Goal: Task Accomplishment & Management: Use online tool/utility

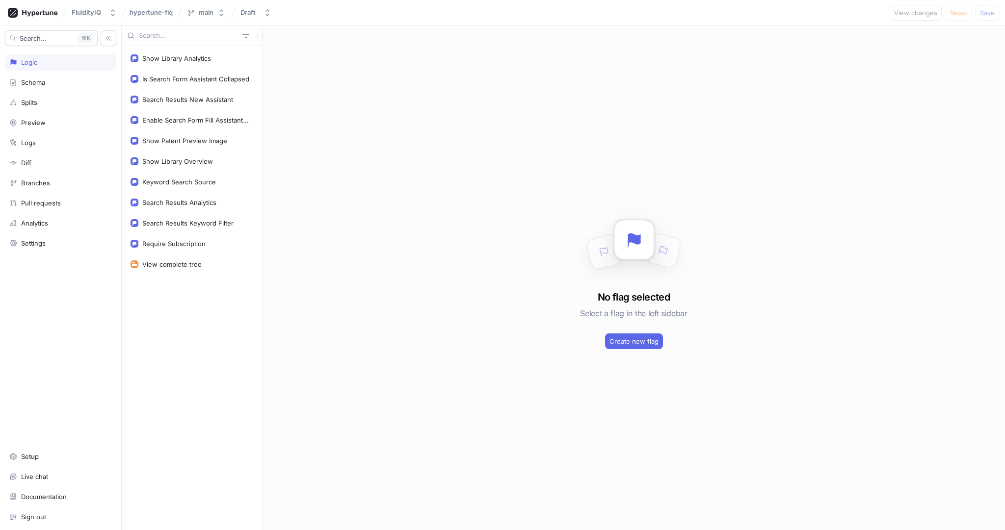
click at [185, 318] on div "Show Library Analytics Is Search Form Assistant Collapsed Search Results New As…" at bounding box center [192, 288] width 140 height 484
click at [616, 344] on span "Create new flag" at bounding box center [633, 341] width 49 height 6
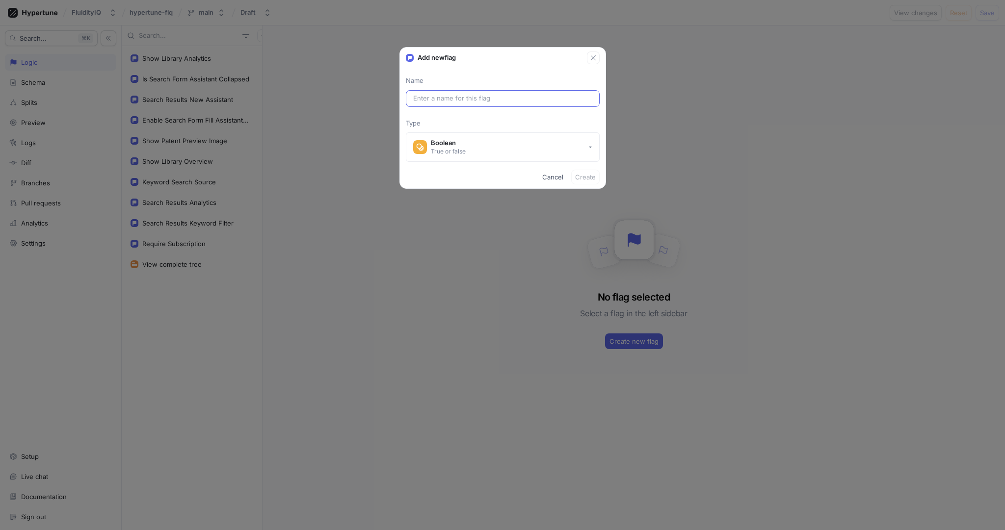
click at [495, 99] on input "text" at bounding box center [502, 99] width 179 height 10
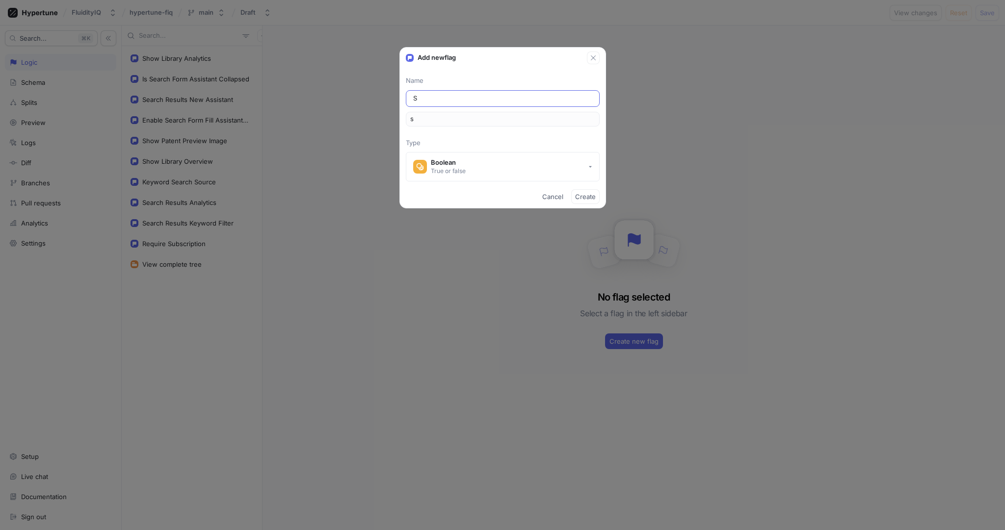
type input "Sh"
type input "sh"
type input "Sho"
type input "sho"
type input "Show"
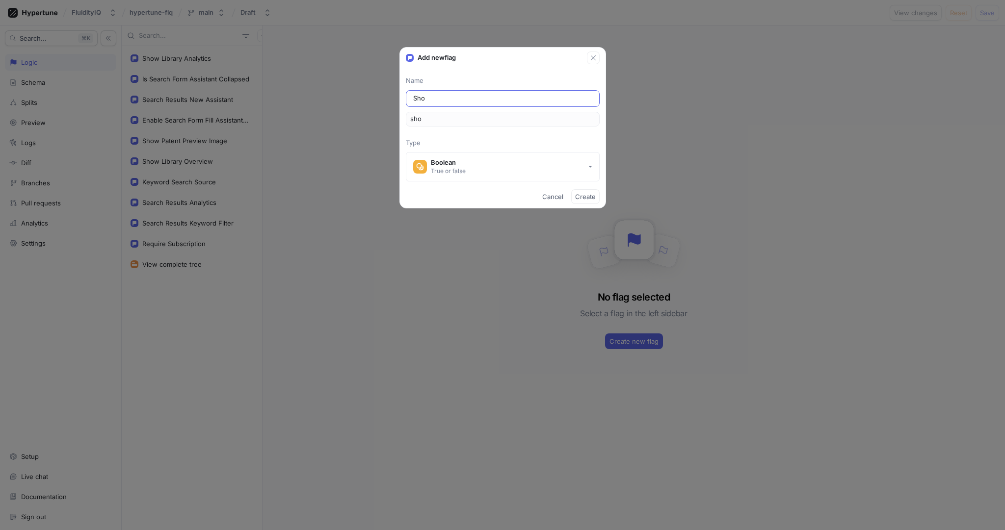
type input "show"
type input "Show S"
type input "showS"
type input "Show Se"
type input "showSe"
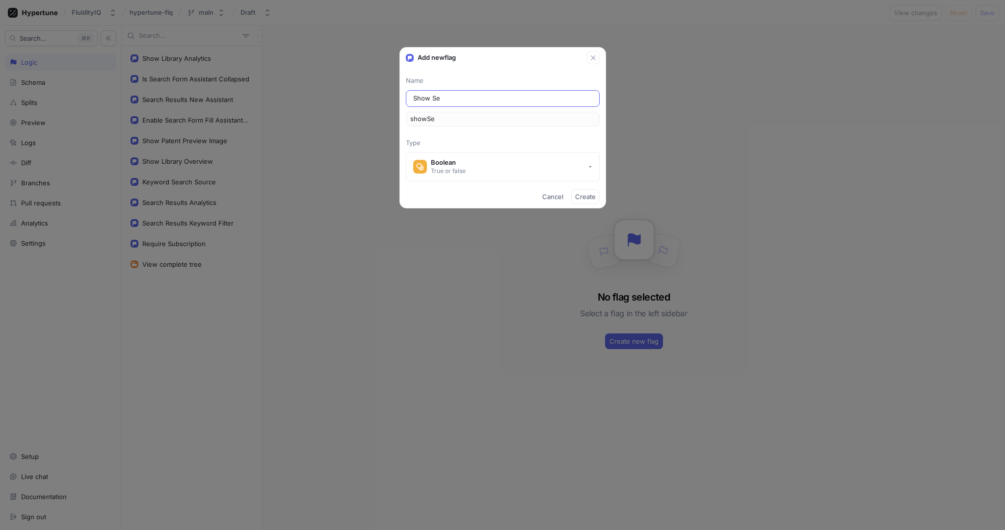
type input "Show Sea"
type input "showSea"
type input "Show Sear"
type input "showSear"
type input "Show Searc"
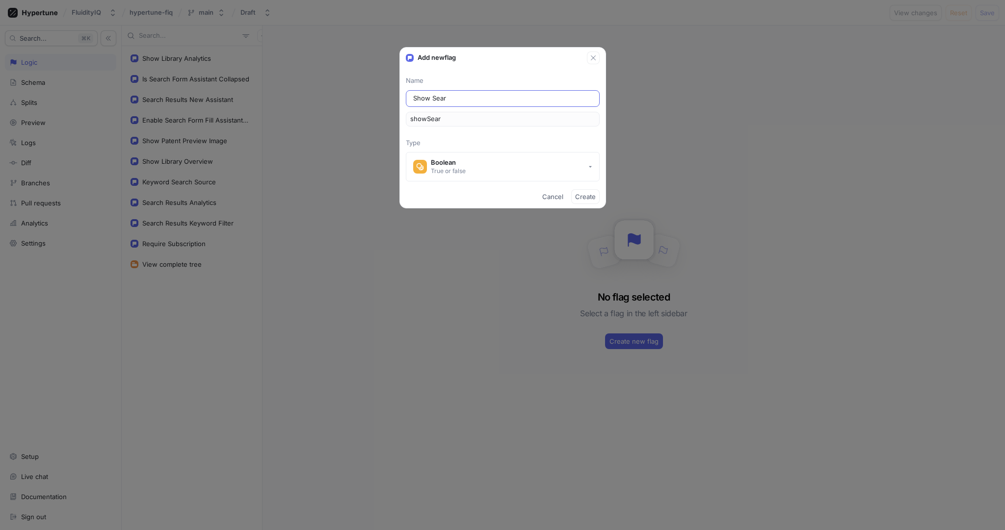
type input "showSearc"
type input "Show Search"
type input "showSearch"
type input "Show Search R"
type input "showSearchR"
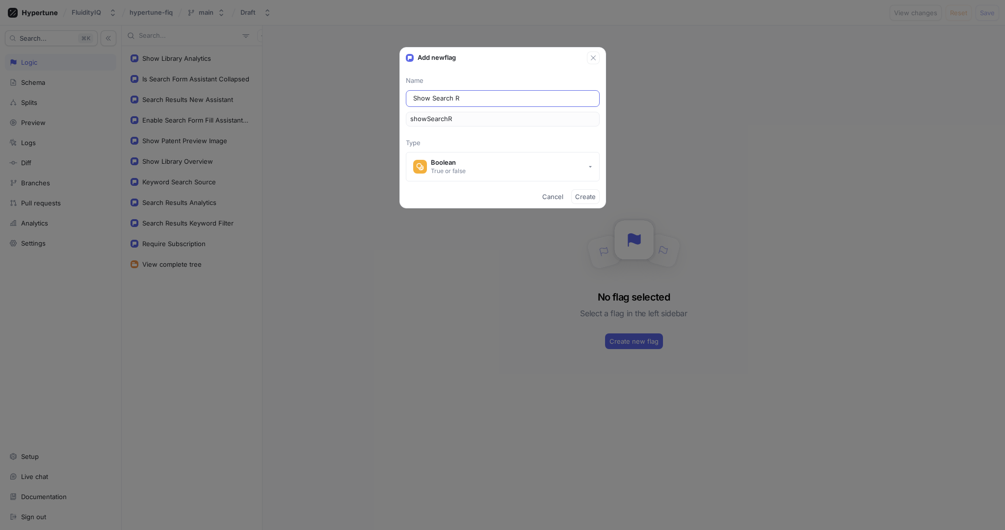
type input "Show Search Re"
type input "showSearchRe"
type input "Show Search Rep"
type input "showSearchRep"
type input "Show Search Repo"
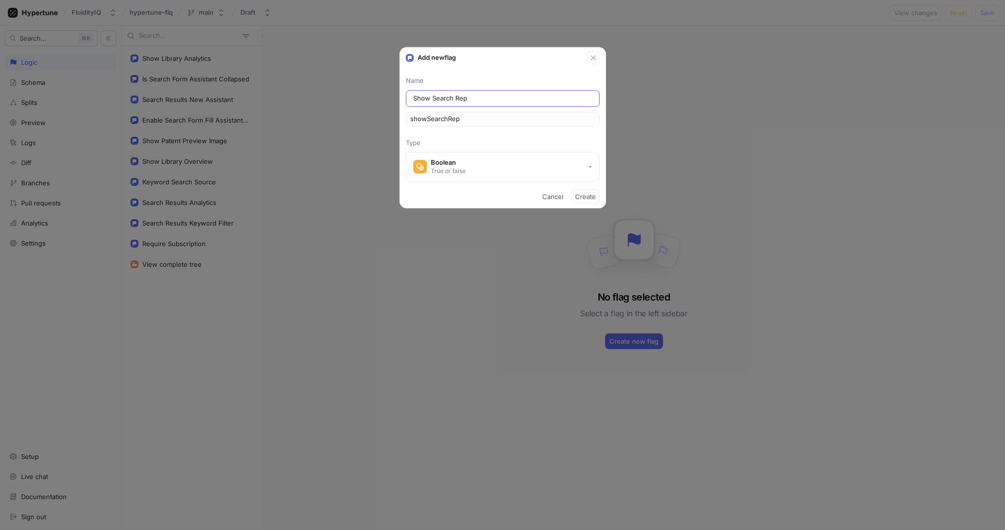
type input "showSearchRepo"
type input "Show Search Repor"
type input "showSearchRepor"
type input "Show Search Report"
type input "showSearchReport"
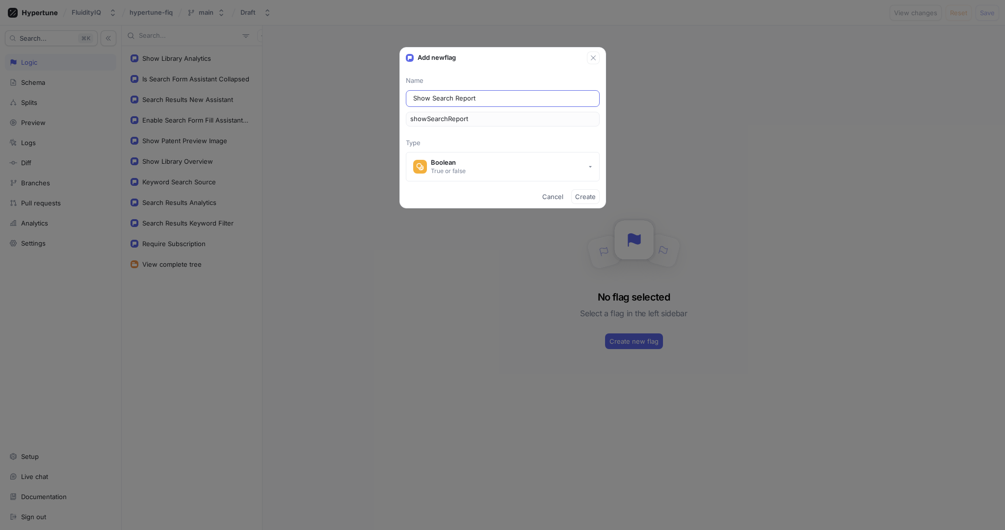
type input "Show Search Reports"
type input "showSearchReports"
type input "Show Search Reports"
click at [587, 197] on span "Create" at bounding box center [585, 197] width 21 height 6
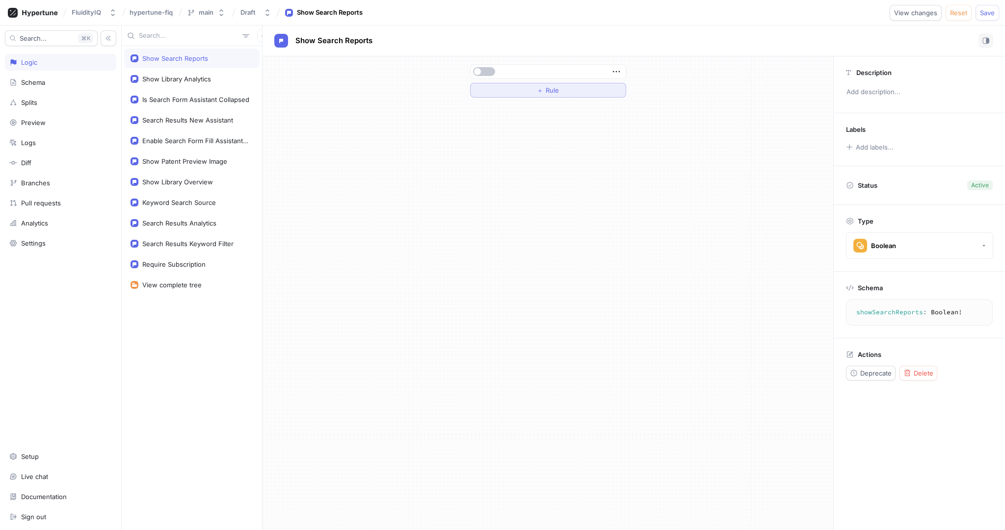
click at [558, 91] on span "Rule" at bounding box center [552, 90] width 13 height 6
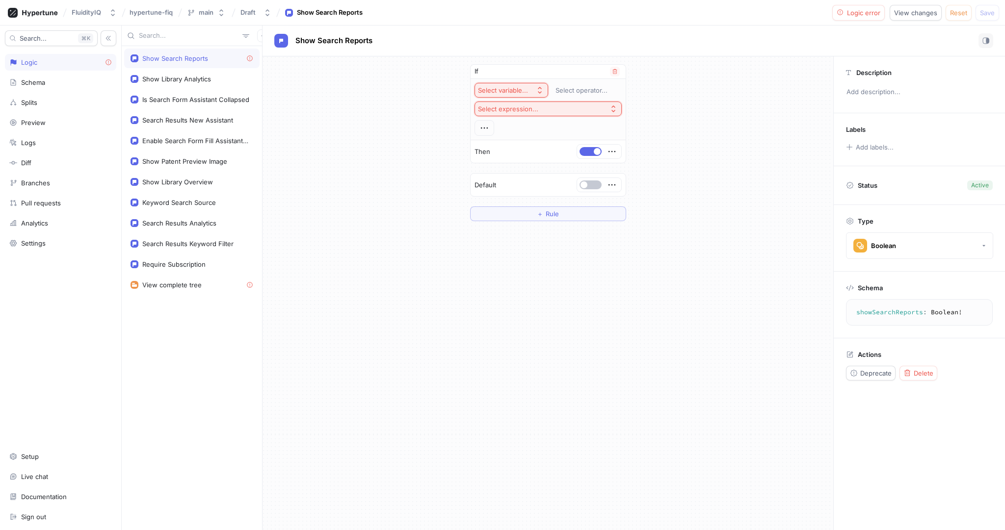
click at [538, 88] on icon "button" at bounding box center [540, 90] width 4 height 7
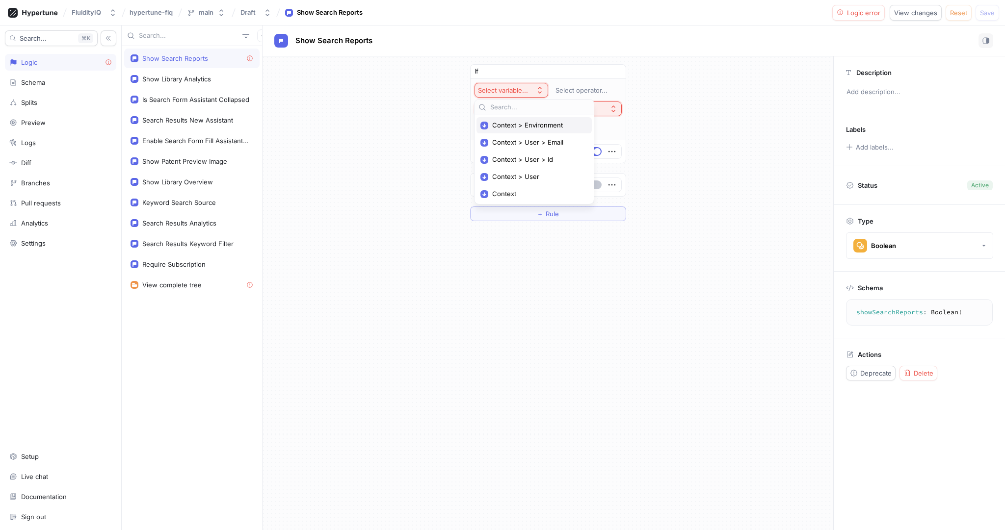
click at [553, 126] on span "Context > Environment" at bounding box center [537, 125] width 91 height 8
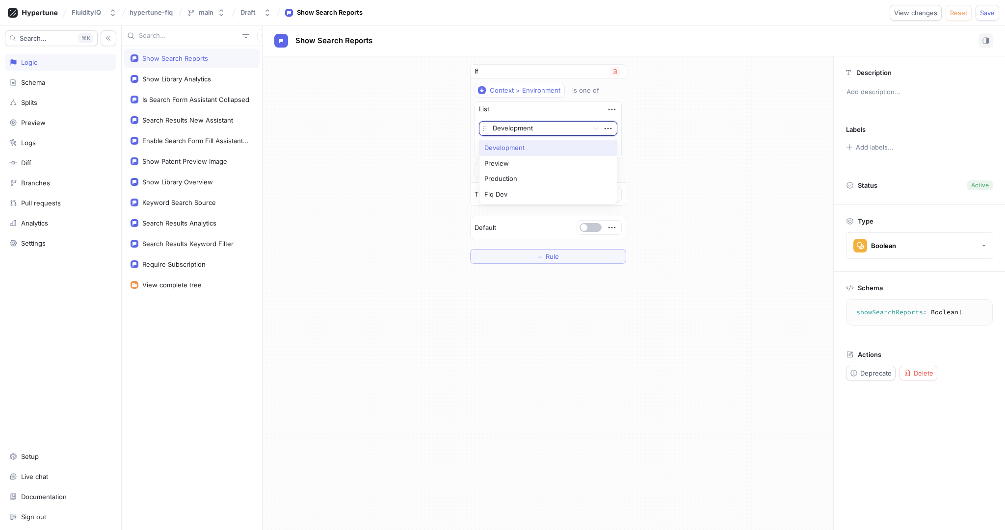
click at [571, 128] on div at bounding box center [539, 129] width 92 height 12
click at [531, 148] on div "Development" at bounding box center [547, 148] width 137 height 16
click at [549, 145] on span "Value" at bounding box center [552, 147] width 17 height 6
click at [550, 143] on div at bounding box center [539, 146] width 92 height 12
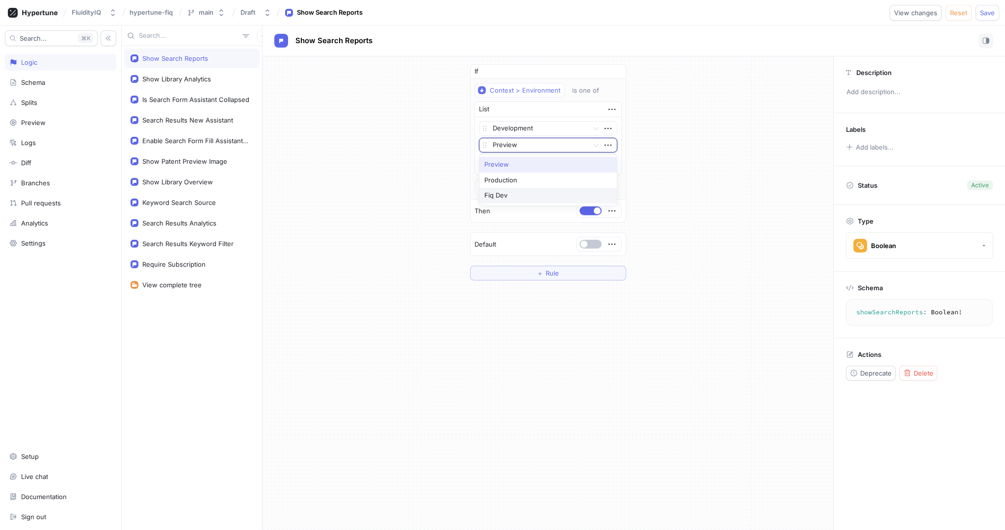
click at [523, 192] on div "Fiq Dev" at bounding box center [547, 196] width 137 height 16
click at [987, 16] on button "Save" at bounding box center [987, 13] width 24 height 16
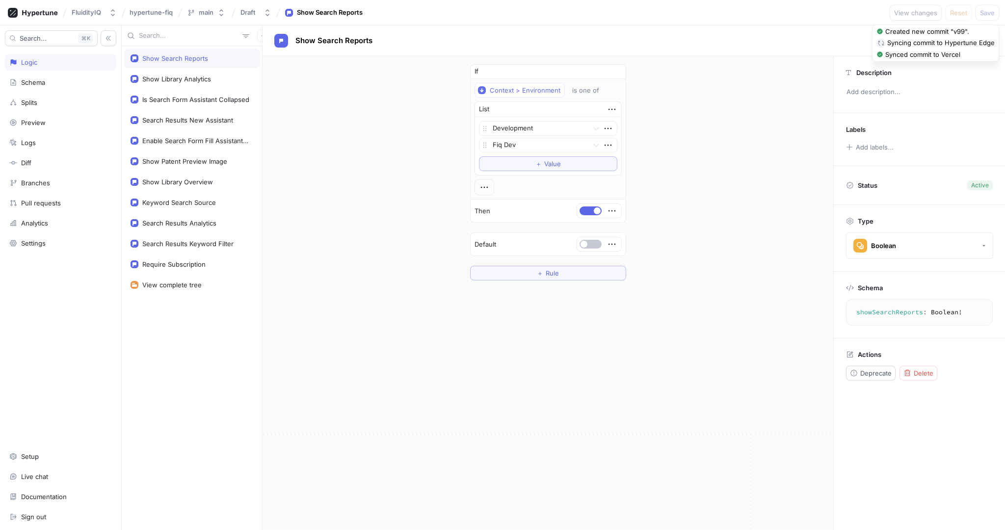
click at [720, 530] on html "FluidityIQ hypertune-fiq main Draft Show Search Reports View changes Reset Save…" at bounding box center [502, 265] width 1005 height 530
click at [551, 159] on button "＋ Value" at bounding box center [548, 163] width 138 height 15
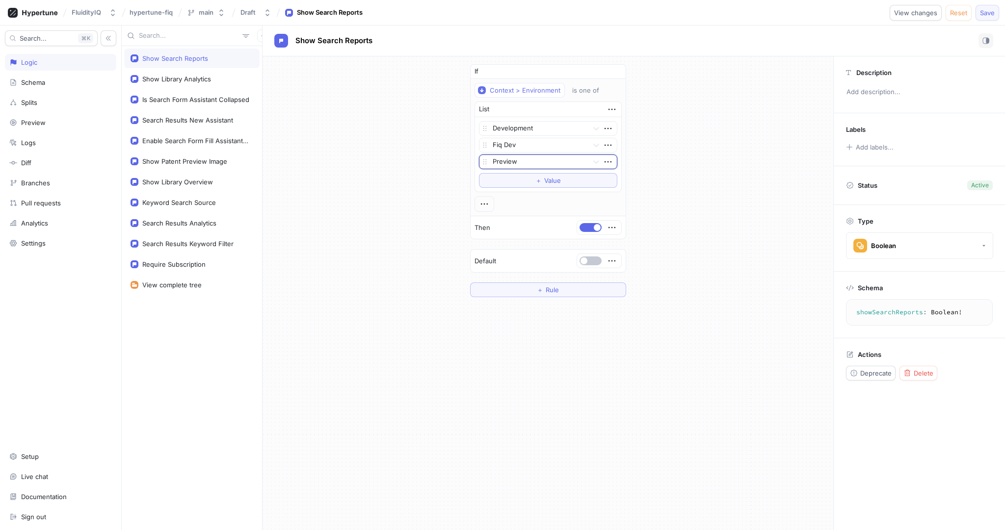
click at [988, 12] on span "Save" at bounding box center [987, 13] width 15 height 6
